Goal: Task Accomplishment & Management: Use online tool/utility

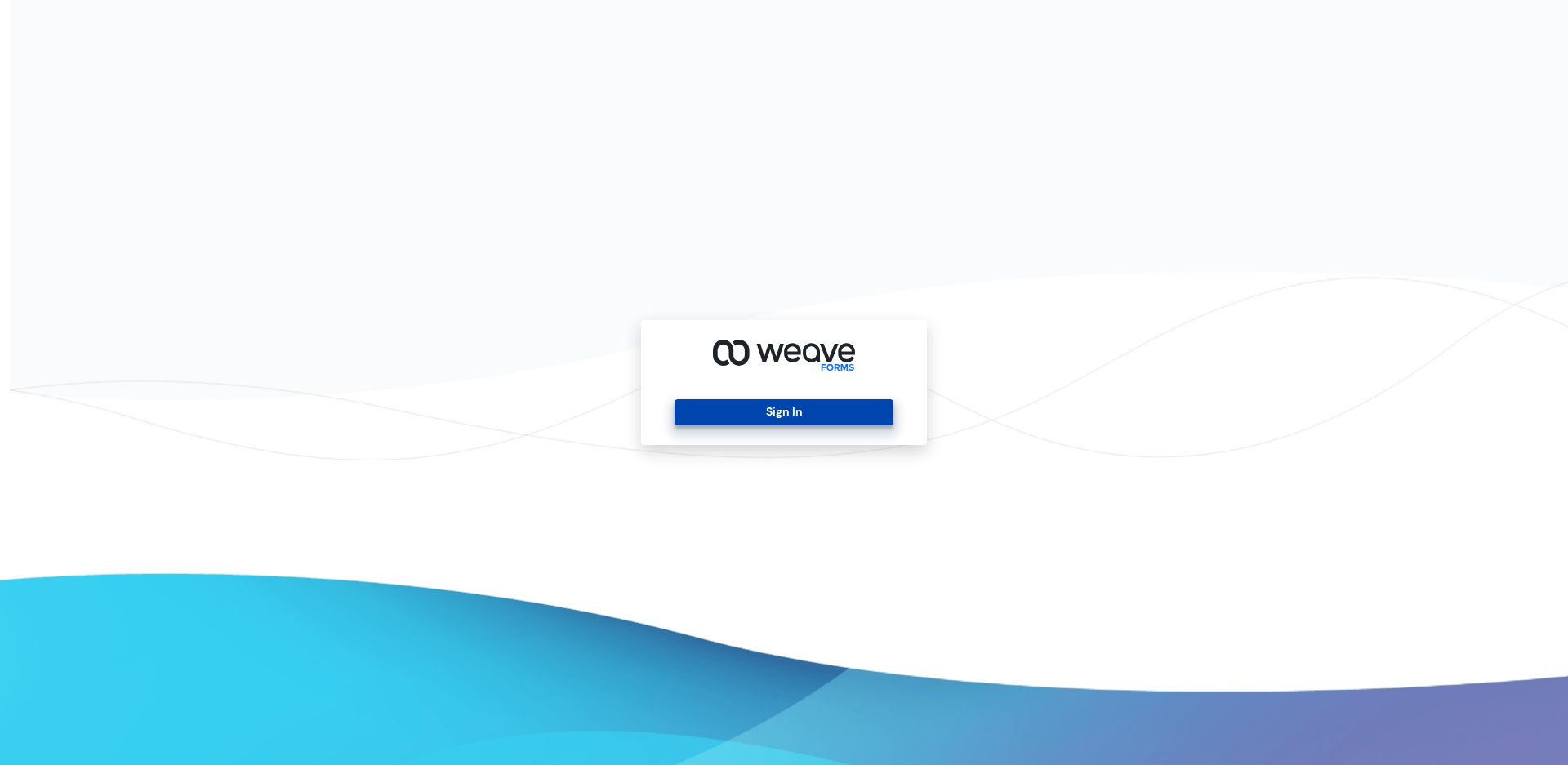
click at [815, 400] on button "Sign In" at bounding box center [783, 412] width 218 height 26
